Goal: Task Accomplishment & Management: Manage account settings

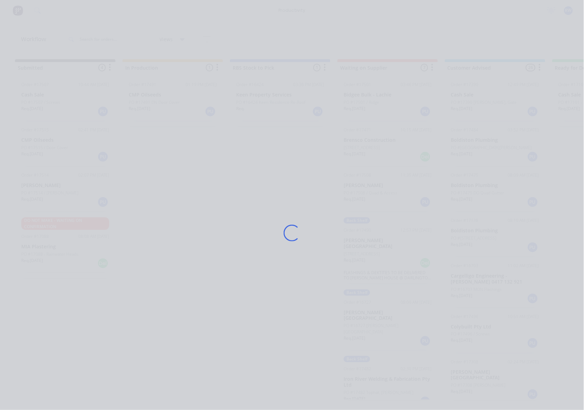
scroll to position [861, 0]
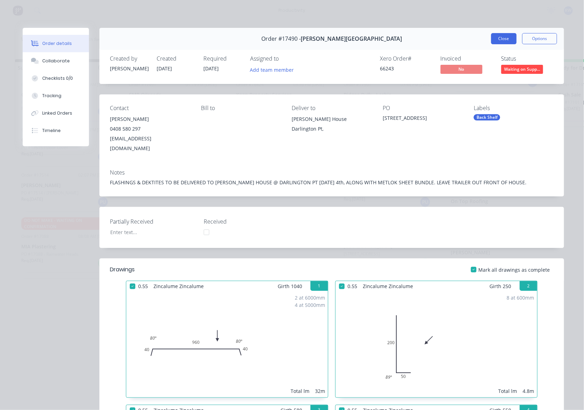
click at [496, 44] on button "Close" at bounding box center [503, 38] width 25 height 11
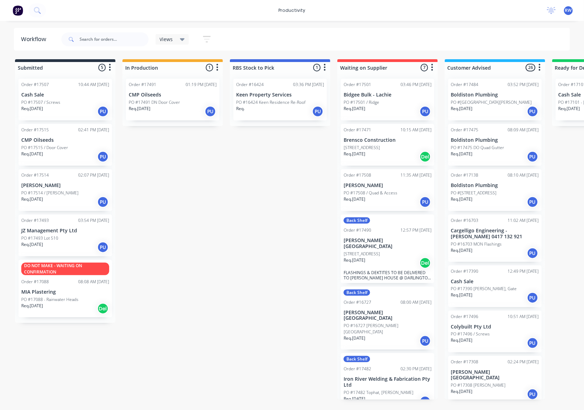
click at [64, 237] on div "PO #17493 Lot 510" at bounding box center [65, 238] width 88 height 6
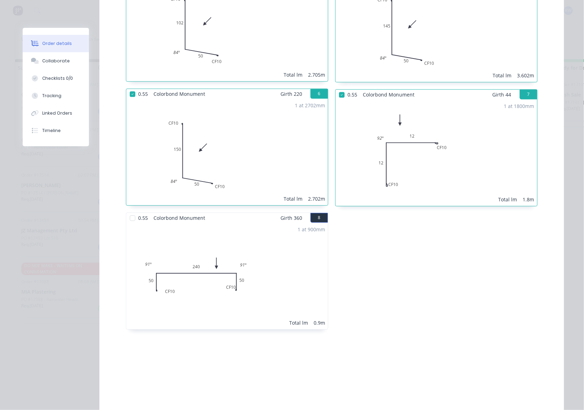
scroll to position [558, 0]
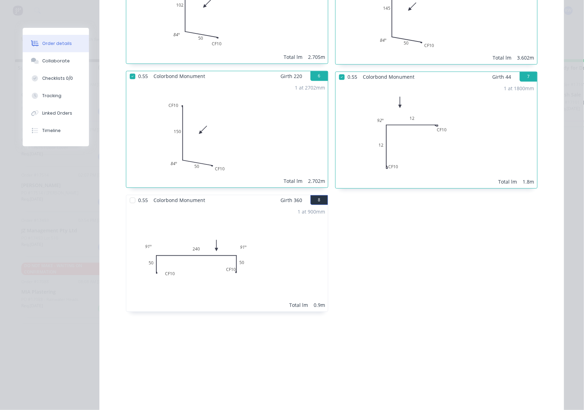
click at [127, 203] on div at bounding box center [132, 200] width 14 height 14
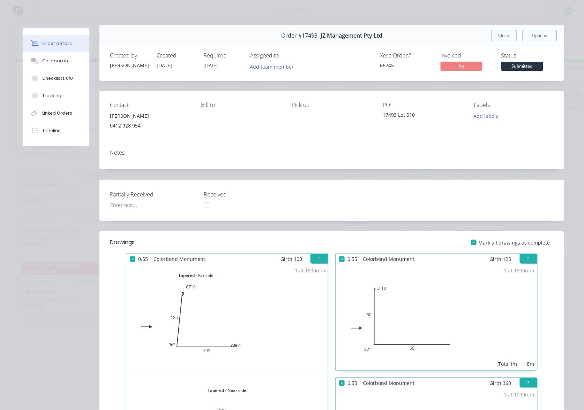
scroll to position [0, 0]
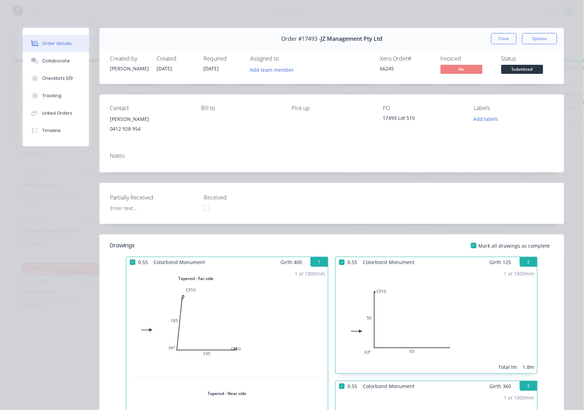
click at [517, 68] on span "Submitted" at bounding box center [522, 69] width 42 height 9
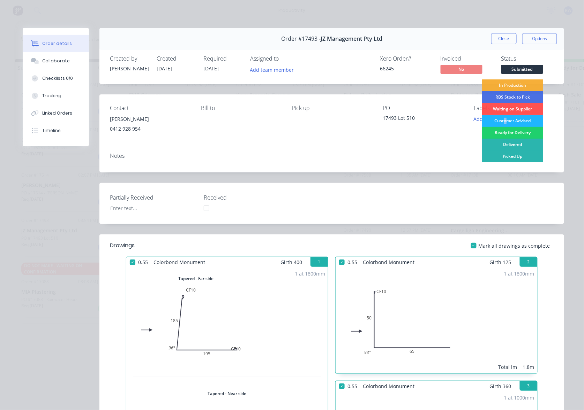
click at [501, 119] on div "Customer Advised" at bounding box center [512, 121] width 61 height 12
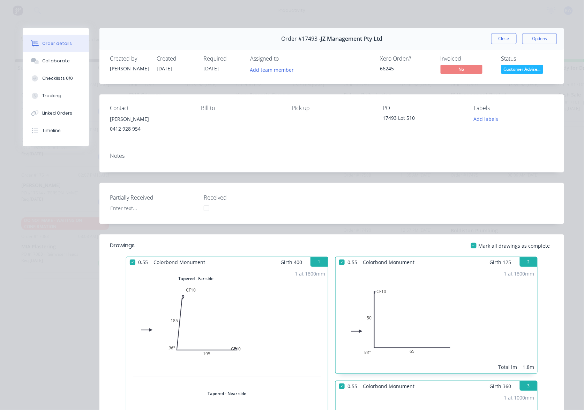
click at [510, 32] on div "Order #17493 - JZ Management Pty Ltd Close Options" at bounding box center [331, 39] width 464 height 22
click at [500, 38] on button "Close" at bounding box center [503, 38] width 25 height 11
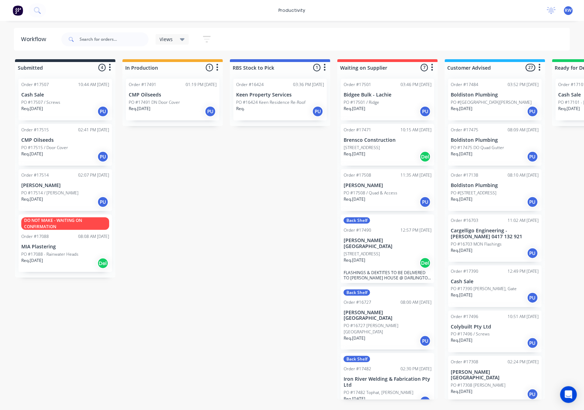
click at [372, 218] on div "Order #17501 03:46 PM 04/09/25 Bidgee Bulk - Lachie PO #17501 / Ridge Req. 09/0…" at bounding box center [387, 236] width 100 height 327
click at [381, 189] on p "[PERSON_NAME]" at bounding box center [387, 186] width 88 height 6
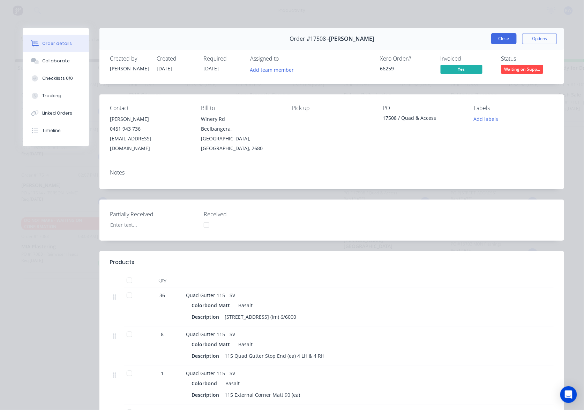
click at [501, 34] on button "Close" at bounding box center [503, 38] width 25 height 11
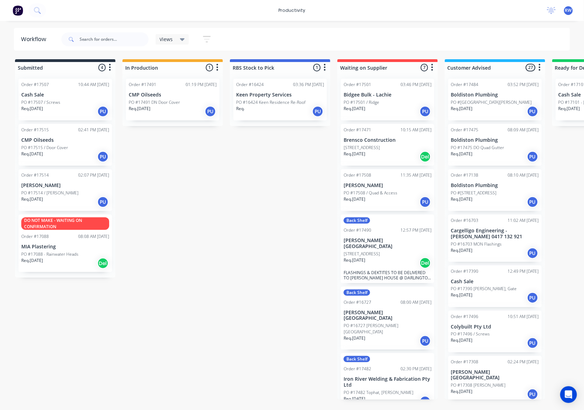
click at [320, 358] on div "Submitted 4 Sort By Created date Required date Order number Customer name Most …" at bounding box center [424, 229] width 859 height 341
